Goal: Information Seeking & Learning: Check status

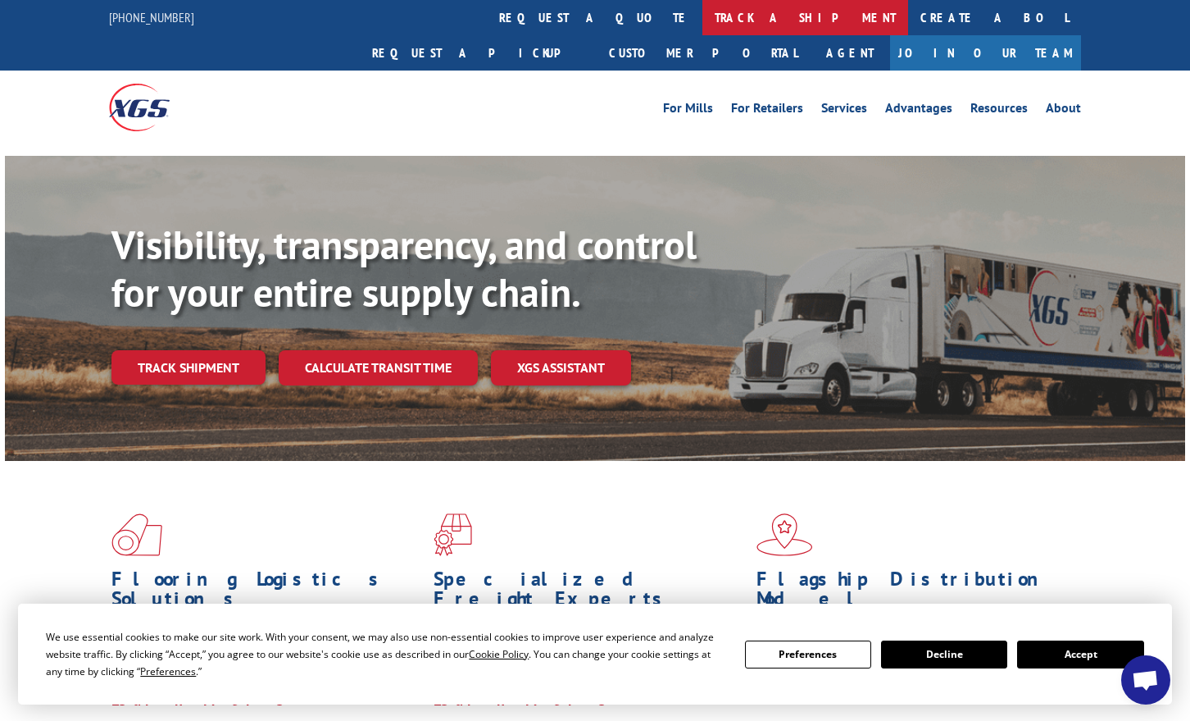
click at [703, 18] on link "track a shipment" at bounding box center [806, 17] width 206 height 35
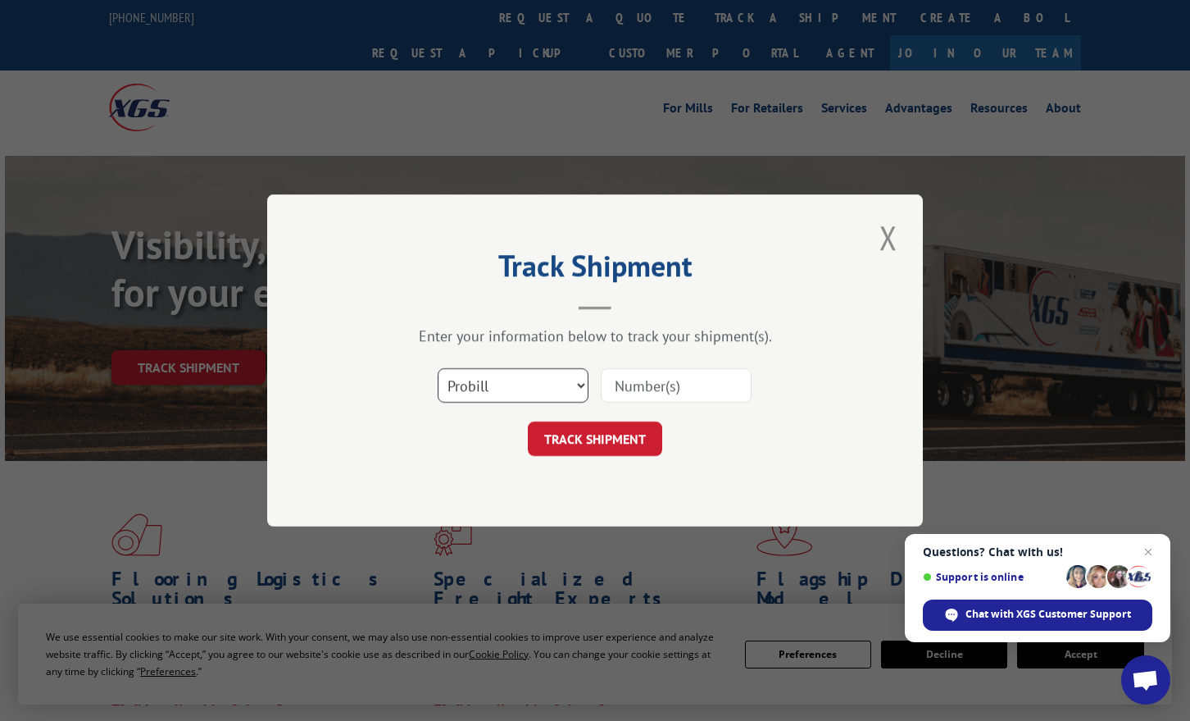
click at [580, 387] on select "Select category... Probill BOL PO" at bounding box center [513, 385] width 151 height 34
select select "po"
click at [658, 394] on input at bounding box center [676, 385] width 151 height 34
type input "30662"
click at [627, 446] on button "TRACK SHIPMENT" at bounding box center [595, 438] width 134 height 34
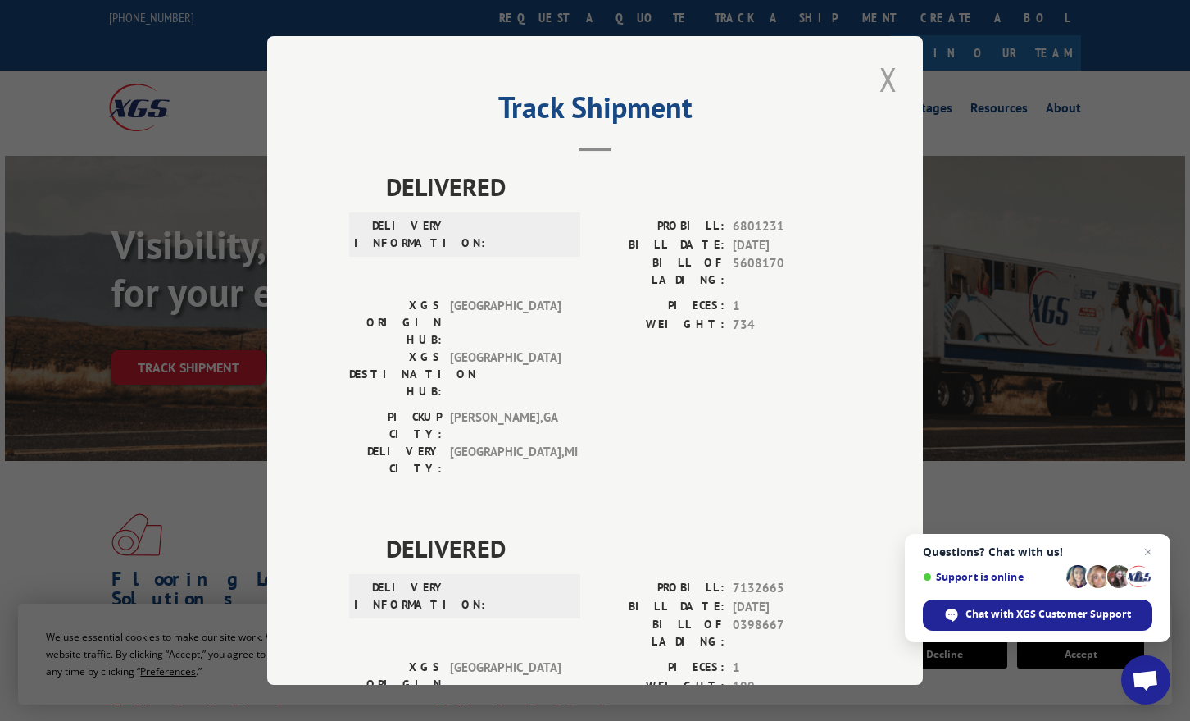
click at [888, 89] on button "Close modal" at bounding box center [889, 79] width 28 height 45
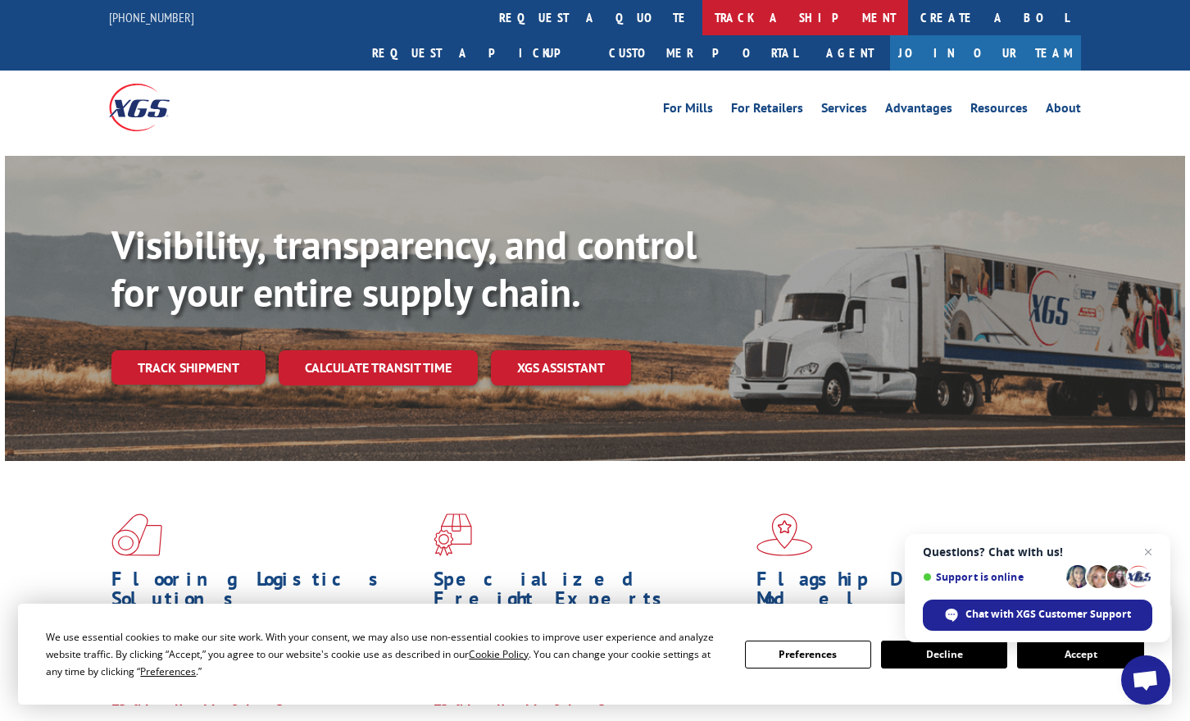
click at [703, 16] on link "track a shipment" at bounding box center [806, 17] width 206 height 35
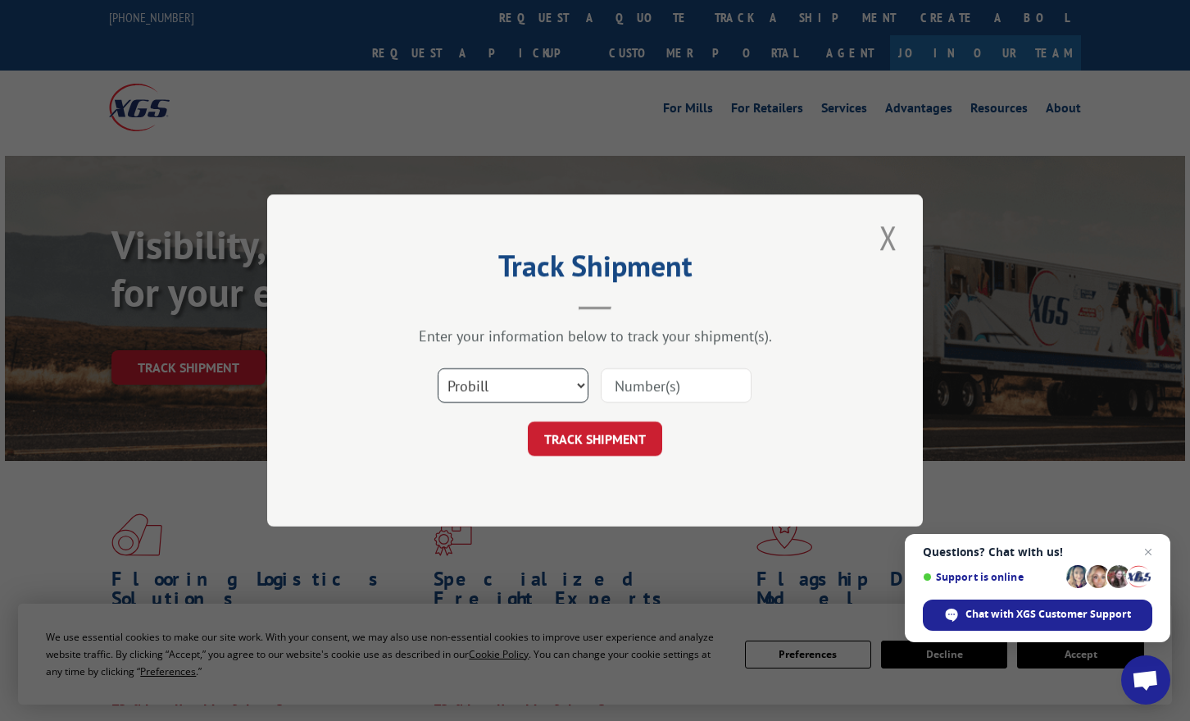
click at [570, 382] on select "Select category... Probill BOL PO" at bounding box center [513, 385] width 151 height 34
select select "bol"
click at [644, 390] on input at bounding box center [676, 385] width 151 height 34
type input "54386658"
click at [621, 435] on button "TRACK SHIPMENT" at bounding box center [595, 438] width 134 height 34
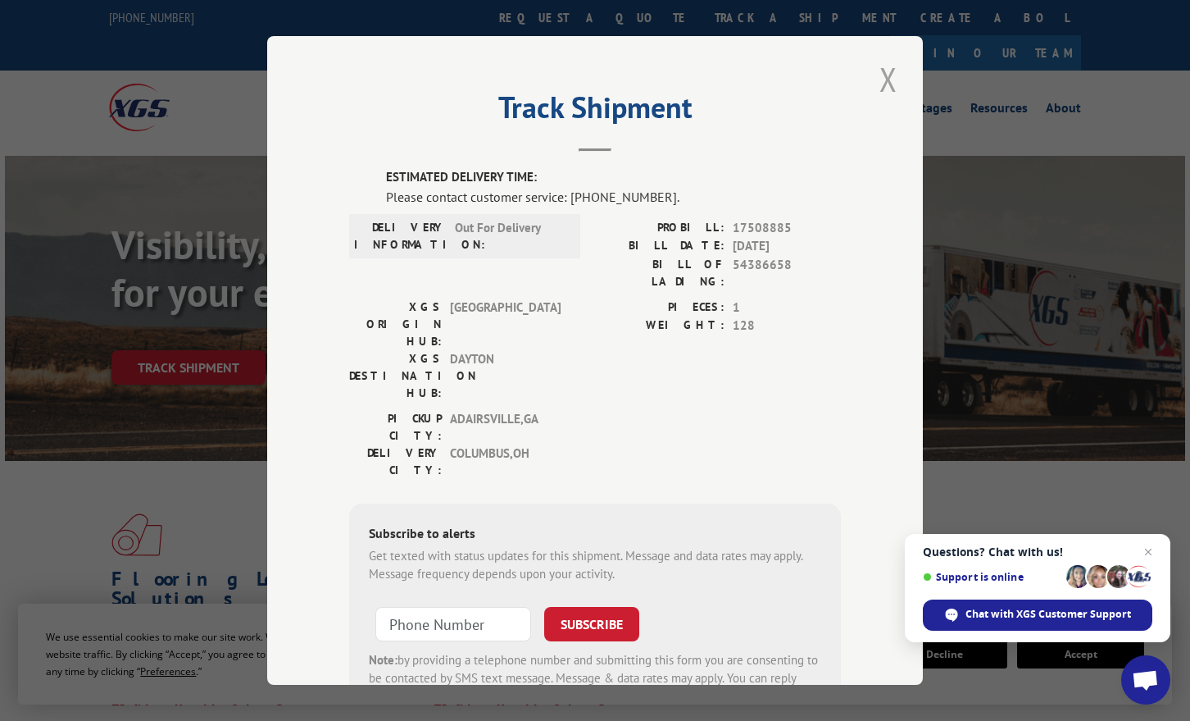
click at [890, 83] on button "Close modal" at bounding box center [889, 79] width 28 height 45
